Goal: Task Accomplishment & Management: Complete application form

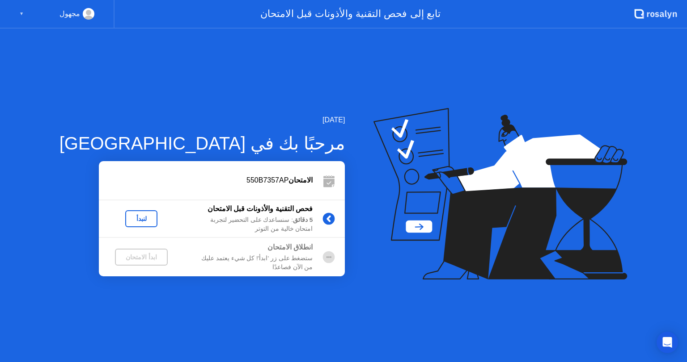
click at [129, 220] on div "لنبدأ" at bounding box center [141, 218] width 25 height 7
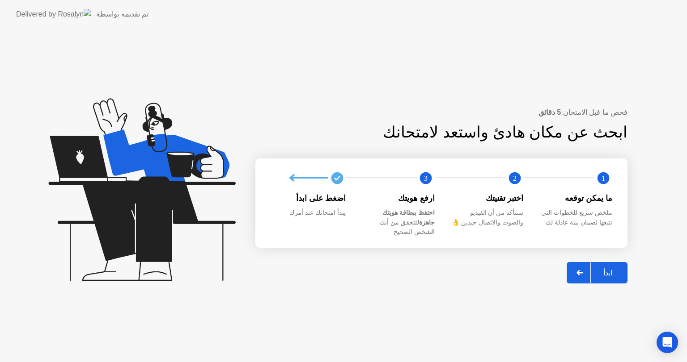
click at [584, 263] on div at bounding box center [579, 273] width 21 height 21
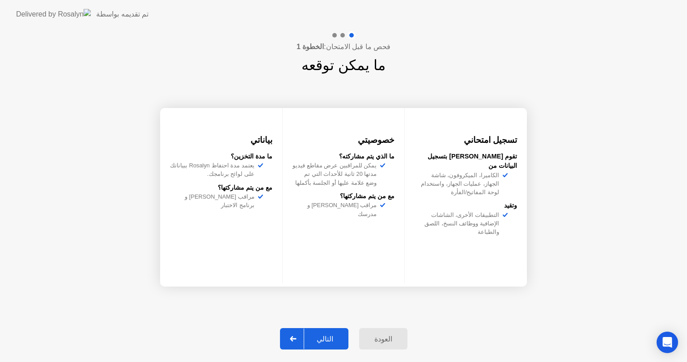
click at [327, 343] on div "التالي" at bounding box center [325, 339] width 42 height 8
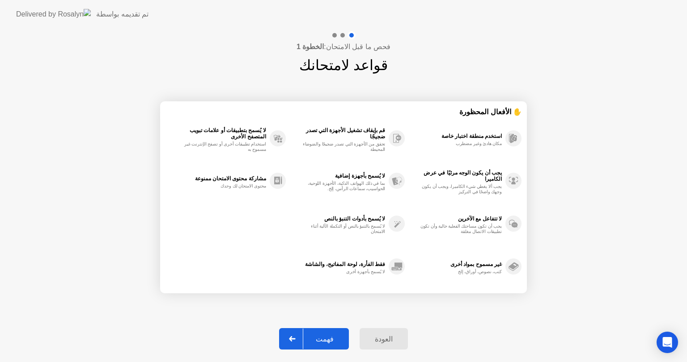
click at [327, 343] on div "فهمت" at bounding box center [324, 339] width 43 height 8
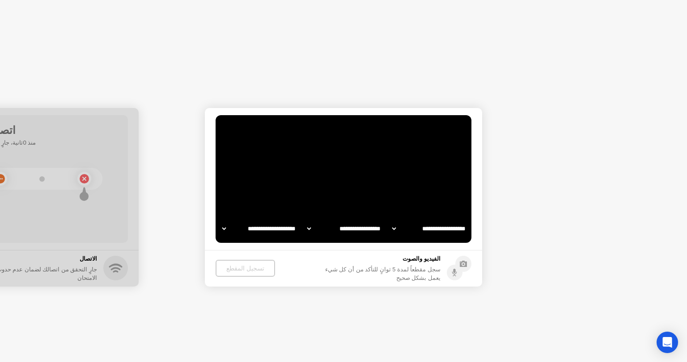
select select "**********"
select select "*******"
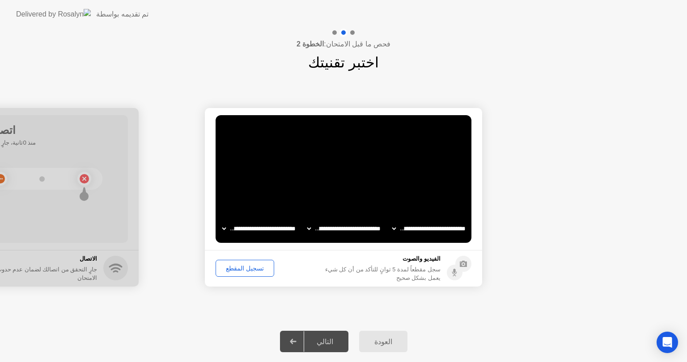
click at [245, 270] on div "تسجيل المقطع" at bounding box center [245, 268] width 52 height 7
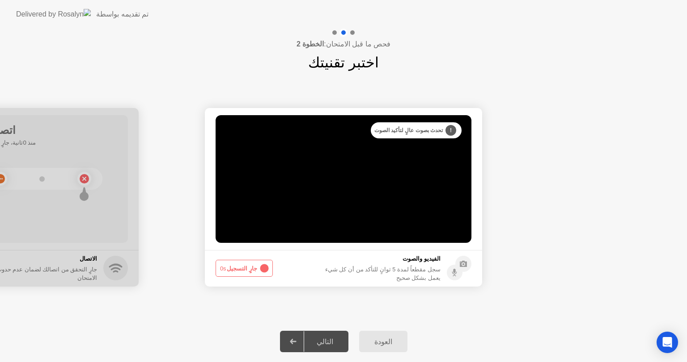
click at [245, 270] on button "جارٍ التسجيل 0s" at bounding box center [243, 268] width 57 height 17
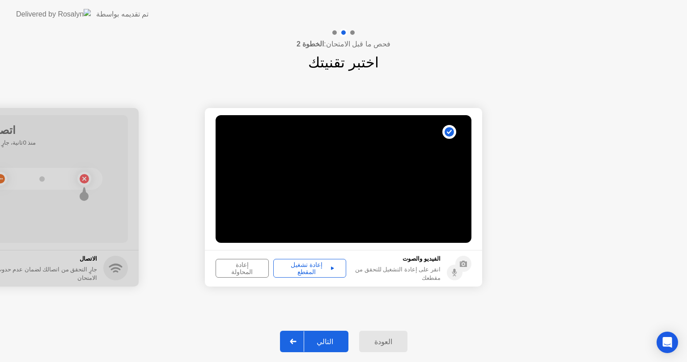
click at [286, 269] on div "إعادة تشغيل المقطع" at bounding box center [309, 268] width 67 height 14
click at [333, 340] on div "التالي" at bounding box center [325, 342] width 42 height 8
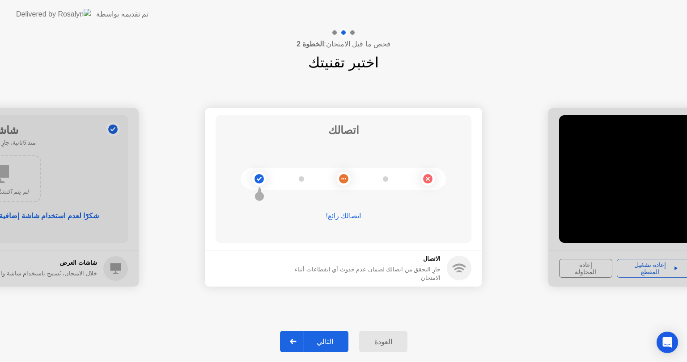
click at [329, 343] on div "التالي" at bounding box center [325, 342] width 42 height 8
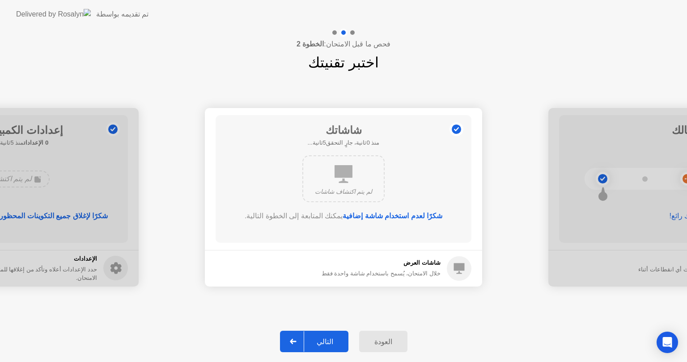
click at [329, 343] on div "التالي" at bounding box center [325, 342] width 42 height 8
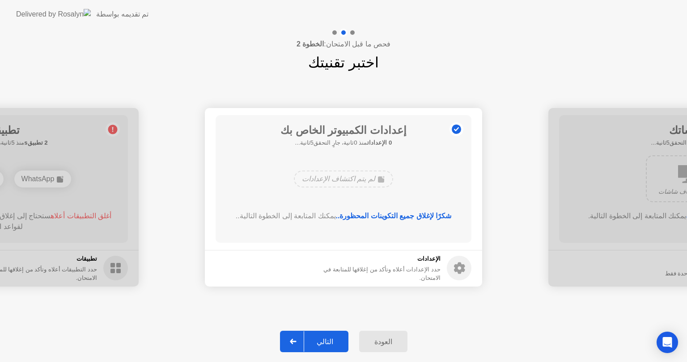
click at [329, 343] on div "التالي" at bounding box center [325, 342] width 42 height 8
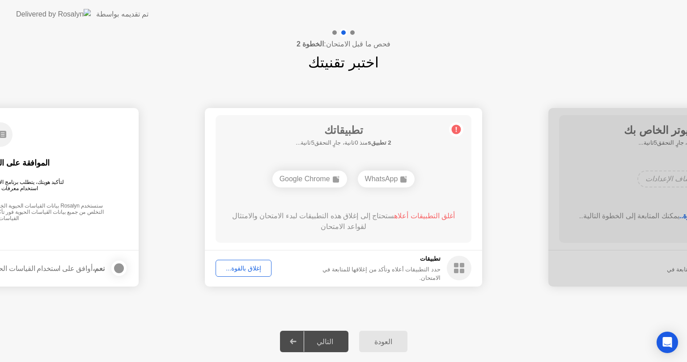
click at [234, 262] on button "إغلاق بالقوة..." at bounding box center [243, 268] width 56 height 17
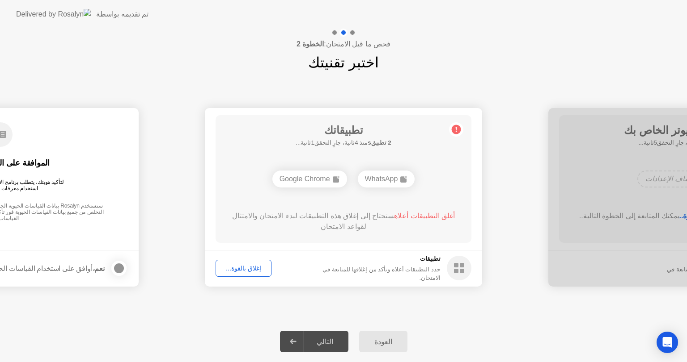
click at [243, 272] on div "إغلاق بالقوة..." at bounding box center [244, 268] width 50 height 7
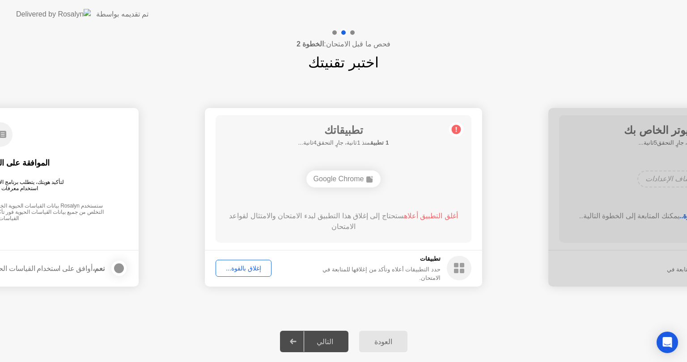
click at [234, 268] on div "إغلاق بالقوة..." at bounding box center [244, 268] width 50 height 7
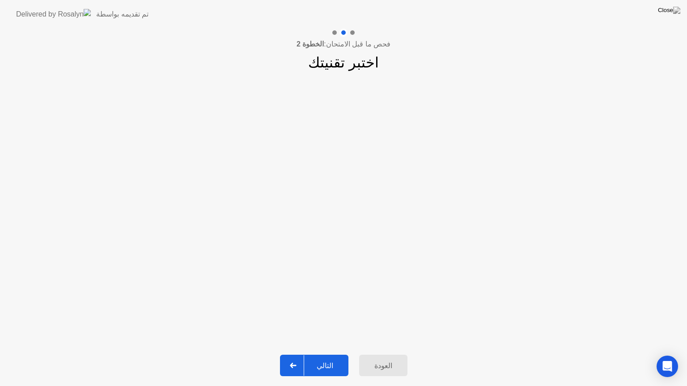
click at [320, 362] on div "التالي" at bounding box center [325, 366] width 42 height 8
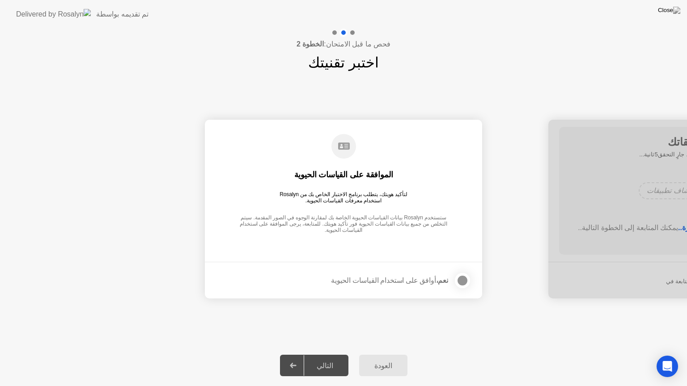
click at [464, 279] on div at bounding box center [462, 280] width 11 height 11
click at [311, 362] on div "التالي" at bounding box center [325, 366] width 42 height 8
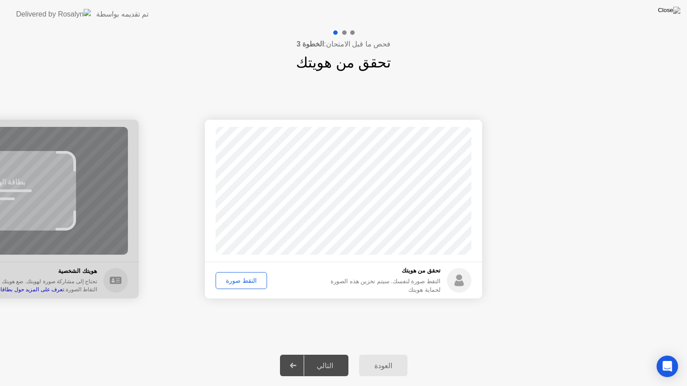
click at [224, 278] on div "التقط صورة" at bounding box center [241, 280] width 45 height 7
click at [323, 362] on div "التالي" at bounding box center [325, 366] width 42 height 8
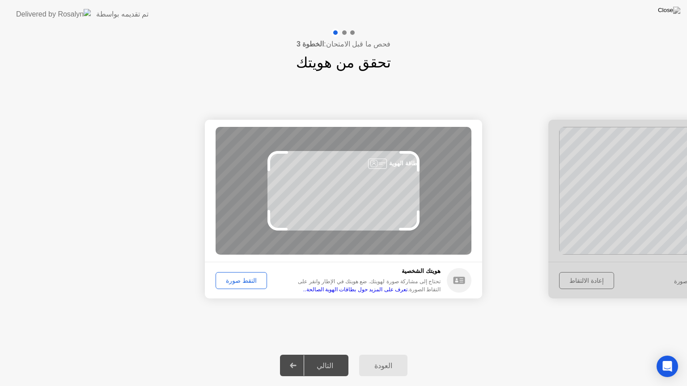
click at [251, 279] on div "التقط صورة" at bounding box center [241, 280] width 45 height 7
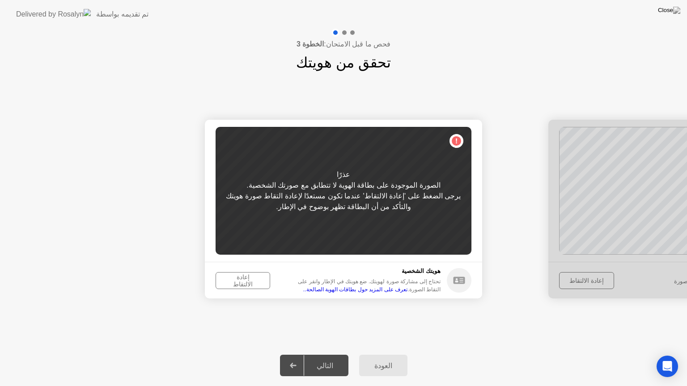
click at [251, 279] on div "إعادة الالتقاط" at bounding box center [243, 281] width 48 height 14
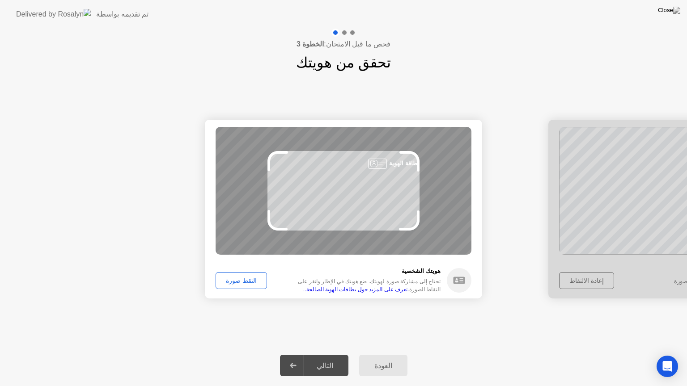
click at [378, 362] on button "العودة" at bounding box center [383, 365] width 48 height 21
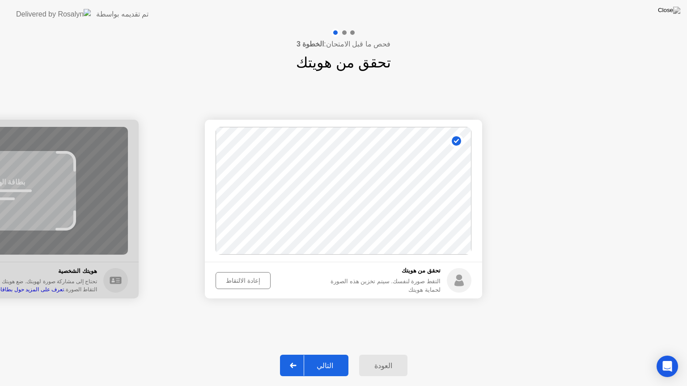
click at [223, 287] on button "إعادة الالتقاط" at bounding box center [242, 280] width 55 height 17
click at [223, 287] on button "التقط صورة" at bounding box center [240, 280] width 51 height 17
click at [300, 358] on div at bounding box center [292, 365] width 21 height 21
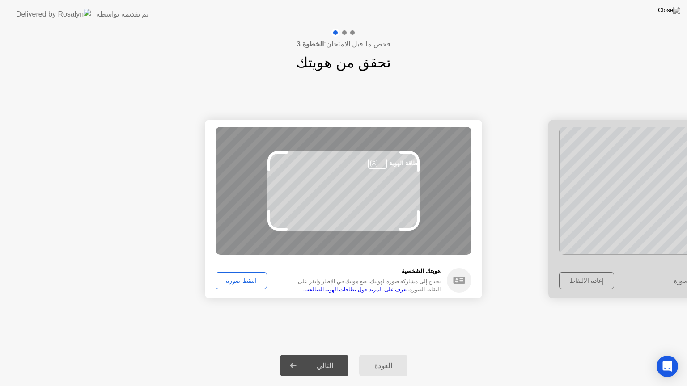
click at [223, 280] on div "التقط صورة" at bounding box center [241, 280] width 45 height 7
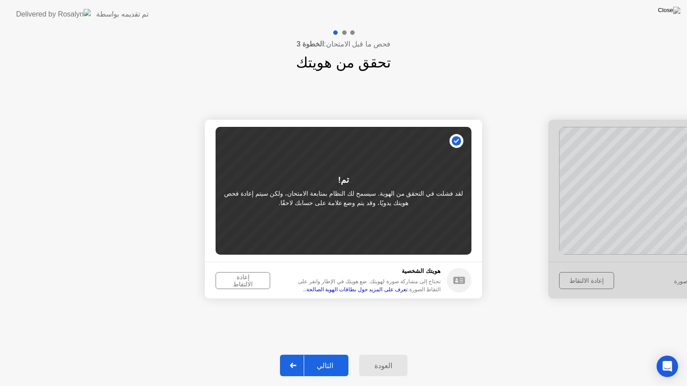
click at [313, 362] on div "التالي" at bounding box center [325, 366] width 42 height 8
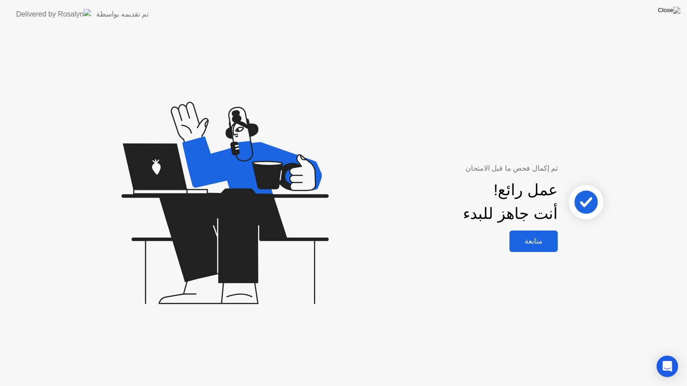
click at [542, 247] on button "متابعة" at bounding box center [533, 241] width 48 height 21
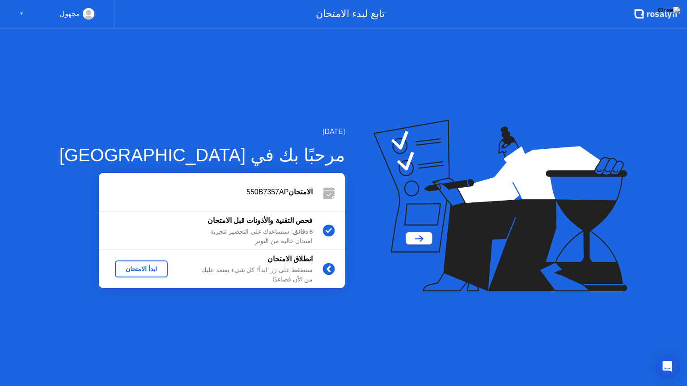
click at [118, 265] on div "ابدأ الامتحان" at bounding box center [141, 268] width 46 height 7
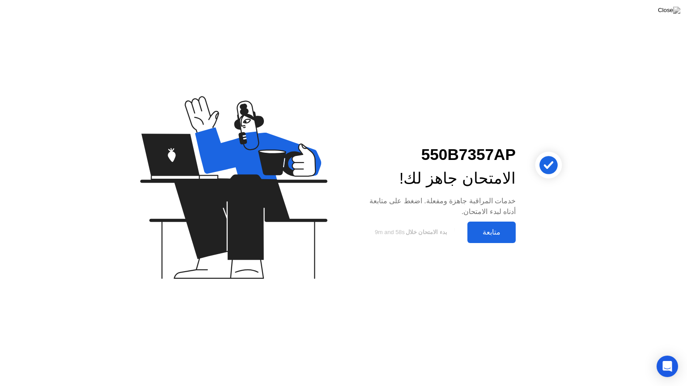
click at [477, 228] on div "متابعة" at bounding box center [491, 232] width 43 height 8
